Goal: Information Seeking & Learning: Learn about a topic

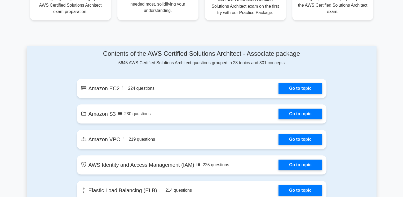
scroll to position [266, 0]
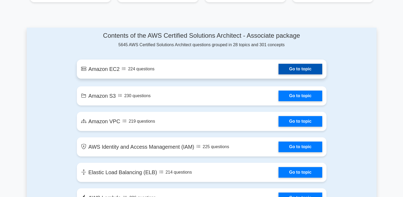
click at [293, 69] on link "Go to topic" at bounding box center [300, 69] width 43 height 11
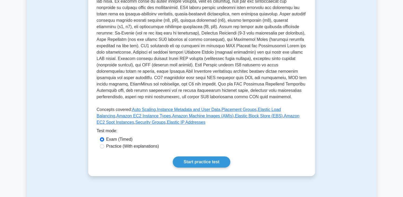
scroll to position [121, 0]
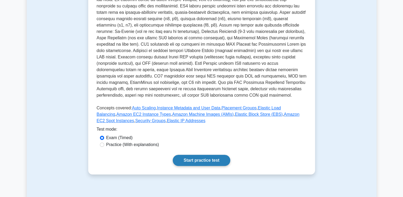
click at [209, 156] on link "Start practice test" at bounding box center [202, 160] width 58 height 11
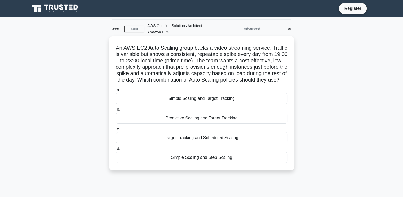
click at [279, 49] on h5 "An AWS EC2 Auto Scaling group backs a video streaming service. Traffic is varia…" at bounding box center [201, 64] width 173 height 39
click at [208, 104] on div "Simple Scaling and Target Tracking" at bounding box center [202, 98] width 172 height 11
click at [116, 91] on input "a. Simple Scaling and Target Tracking" at bounding box center [116, 89] width 0 height 3
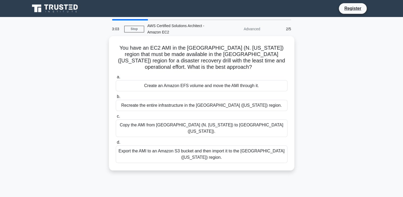
click at [236, 123] on div "Copy the AMI from US East (N. Virginia) to US West (Oregon)." at bounding box center [202, 127] width 172 height 17
click at [116, 118] on input "c. Copy the AMI from US East (N. Virginia) to US West (Oregon)." at bounding box center [116, 115] width 0 height 3
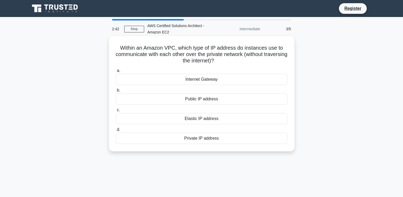
click at [196, 138] on div "Private IP address" at bounding box center [202, 138] width 172 height 11
click at [116, 131] on input "d. Private IP address" at bounding box center [116, 129] width 0 height 3
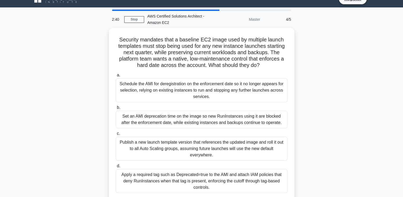
scroll to position [10, 0]
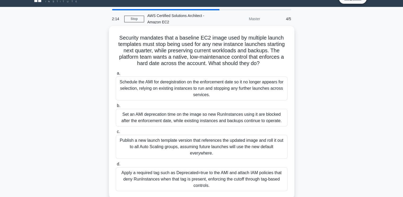
click at [183, 114] on div "Set an AMI deprecation time on the image so new RunInstances using it are block…" at bounding box center [202, 117] width 172 height 17
click at [116, 107] on input "b. Set an AMI deprecation time on the image so new RunInstances using it are bl…" at bounding box center [116, 105] width 0 height 3
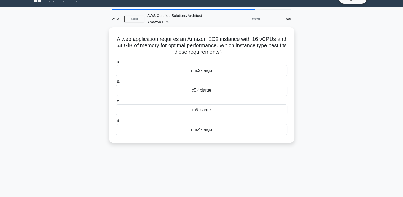
scroll to position [0, 0]
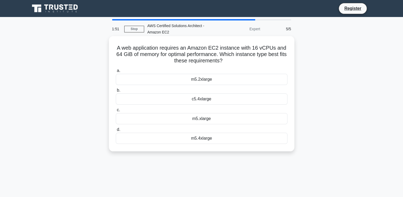
drag, startPoint x: 294, startPoint y: 96, endPoint x: 231, endPoint y: 78, distance: 65.8
click at [231, 78] on div "A web application requires an Amazon EC2 instance with 16 vCPUs and 64 GiB of m…" at bounding box center [202, 93] width 186 height 115
click at [231, 78] on div "m5.2xlarge" at bounding box center [202, 79] width 172 height 11
click at [116, 72] on input "a. m5.2xlarge" at bounding box center [116, 70] width 0 height 3
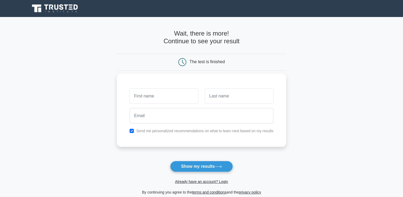
click at [179, 99] on input "text" at bounding box center [164, 95] width 69 height 15
click at [216, 96] on input "text" at bounding box center [239, 95] width 69 height 15
click at [163, 96] on input "[PERSON_NAME]" at bounding box center [164, 95] width 69 height 15
drag, startPoint x: 163, startPoint y: 96, endPoint x: 149, endPoint y: 96, distance: 14.3
click at [149, 96] on input "[PERSON_NAME]" at bounding box center [164, 95] width 69 height 15
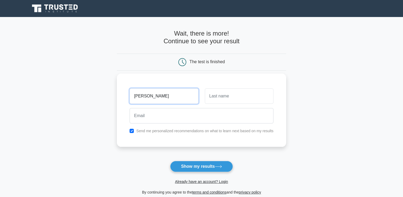
type input "[PERSON_NAME]"
click at [221, 100] on input "text" at bounding box center [239, 95] width 69 height 15
paste input "BILAGI"
type input "BILAGI"
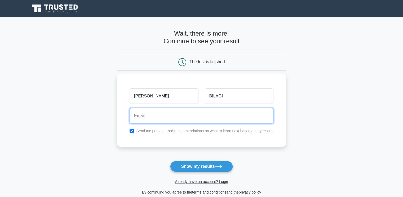
click at [198, 123] on input "email" at bounding box center [202, 115] width 144 height 15
type input "[EMAIL_ADDRESS][DOMAIN_NAME]"
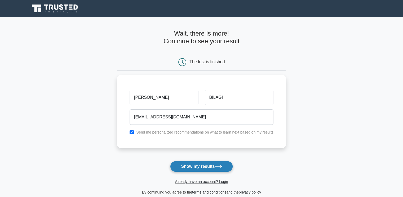
click at [200, 165] on button "Show my results" at bounding box center [201, 166] width 63 height 11
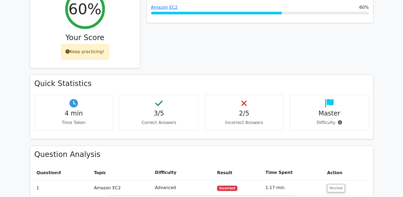
scroll to position [249, 0]
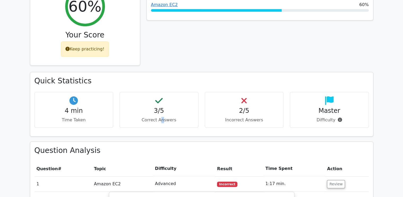
drag, startPoint x: 192, startPoint y: 128, endPoint x: 163, endPoint y: 115, distance: 31.9
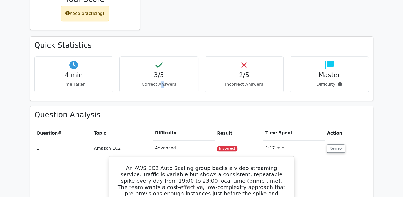
scroll to position [0, 3]
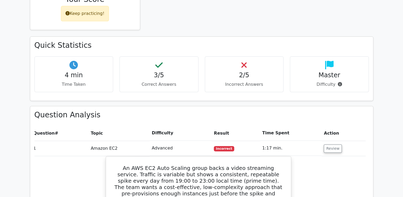
click at [172, 110] on h3 "Question Analysis" at bounding box center [201, 114] width 334 height 9
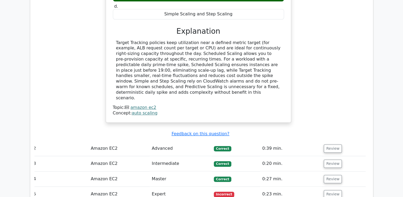
scroll to position [552, 0]
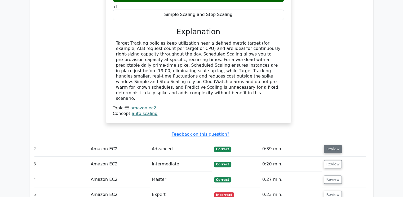
click at [334, 145] on button "Review" at bounding box center [333, 149] width 18 height 8
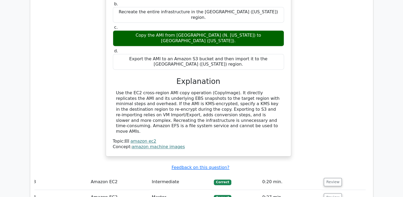
scroll to position [773, 0]
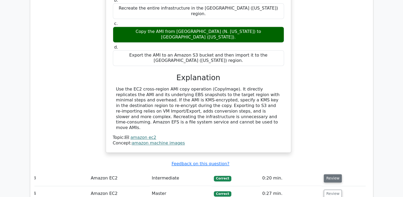
click at [337, 174] on button "Review" at bounding box center [333, 178] width 18 height 8
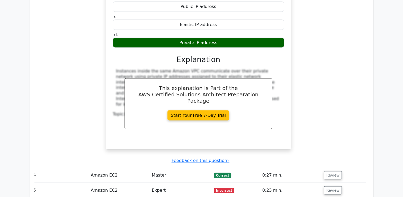
scroll to position [1012, 0]
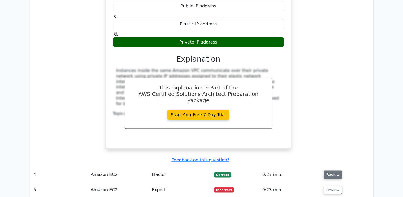
click at [324, 170] on button "Review" at bounding box center [333, 174] width 18 height 8
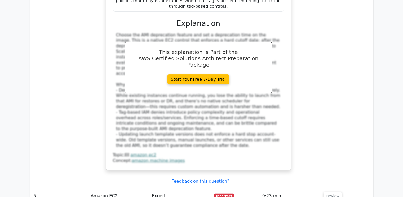
scroll to position [1347, 0]
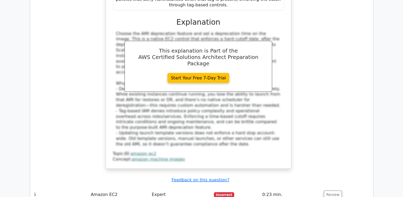
click at [324, 190] on button "Review" at bounding box center [333, 194] width 18 height 8
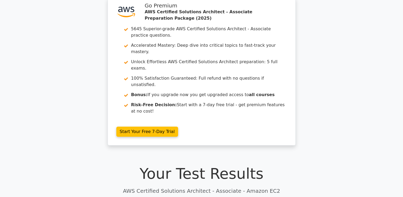
scroll to position [0, 0]
